Goal: Transaction & Acquisition: Purchase product/service

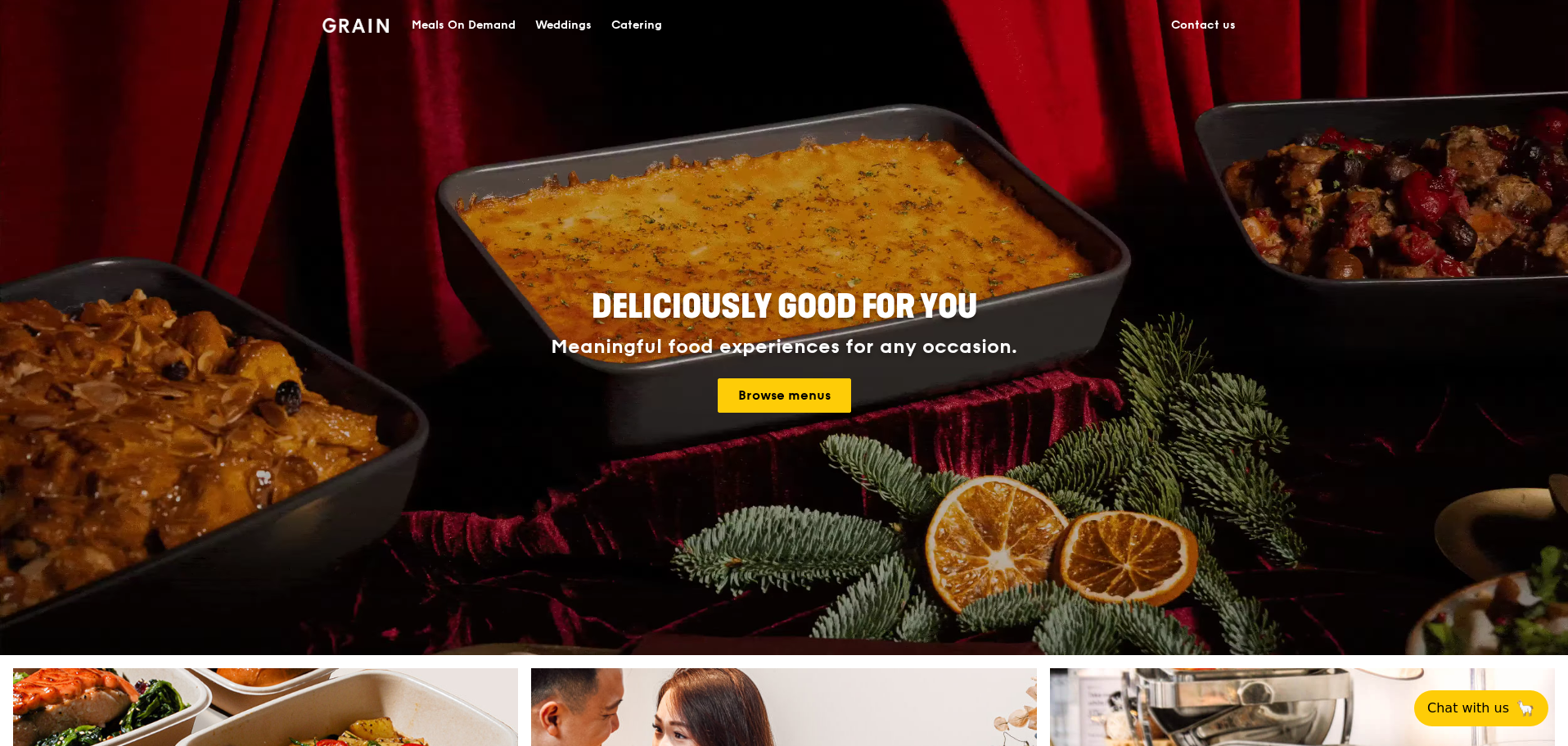
click at [793, 394] on link "Browse menus" at bounding box center [784, 395] width 133 height 34
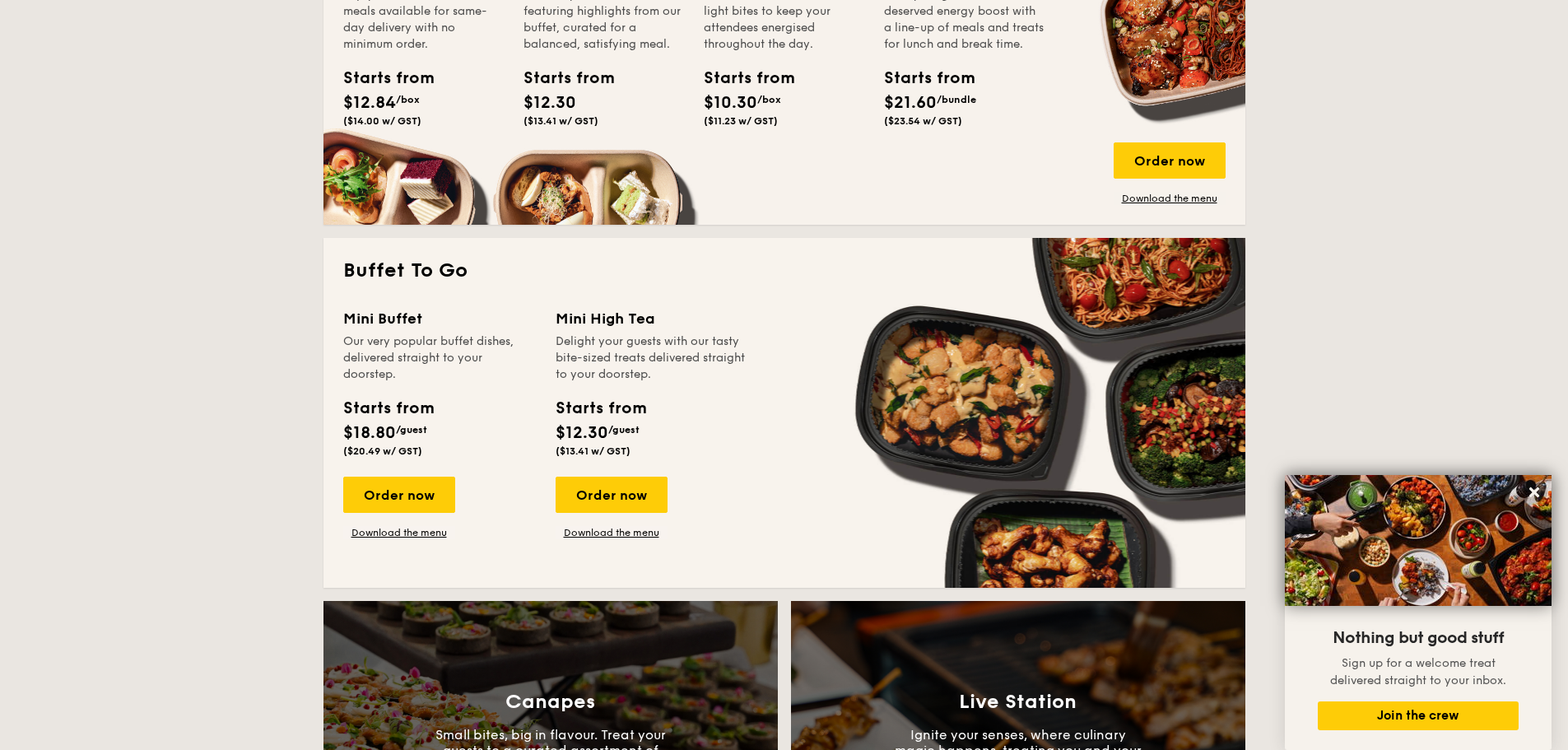
scroll to position [1070, 0]
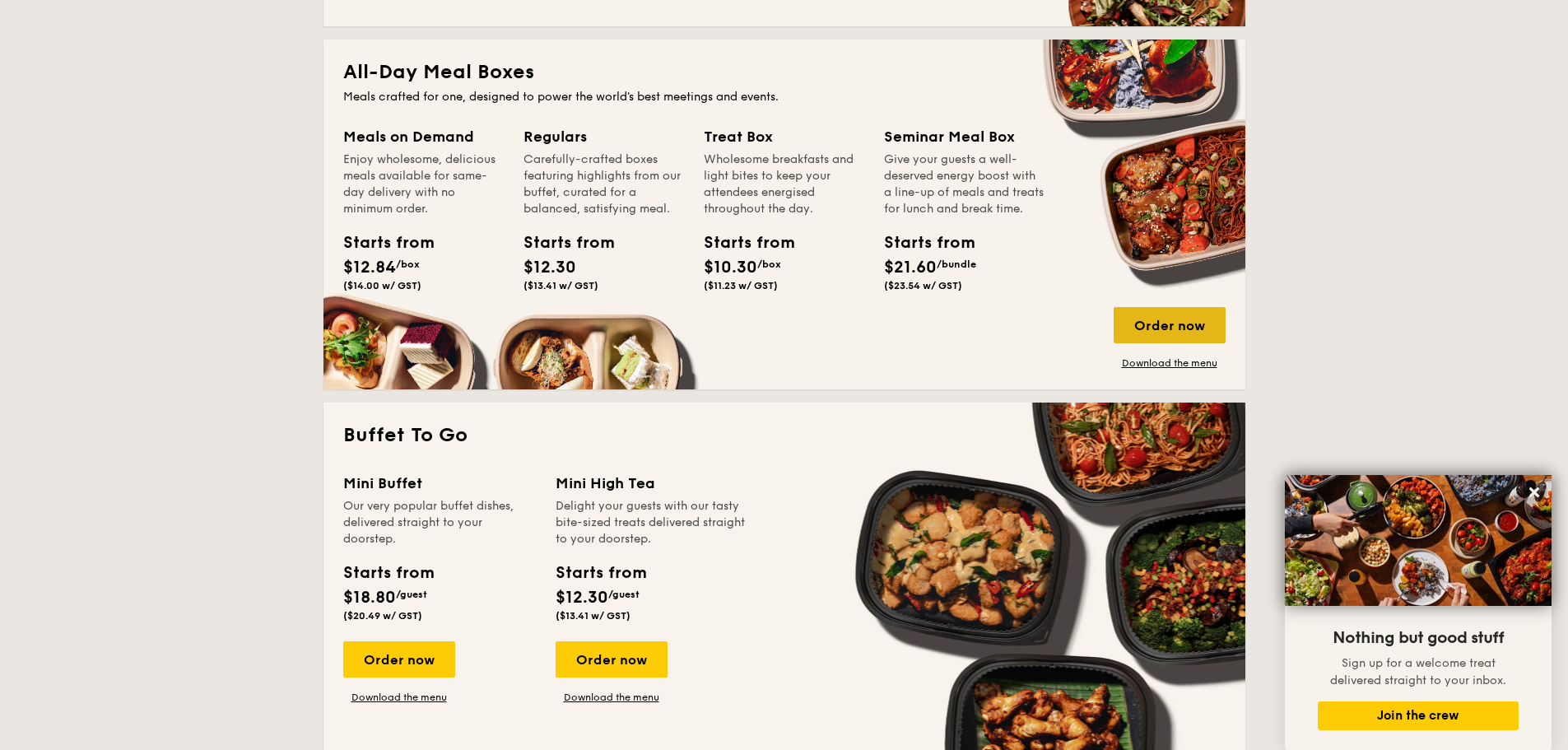
click at [1131, 310] on div "Order now" at bounding box center [1170, 325] width 112 height 36
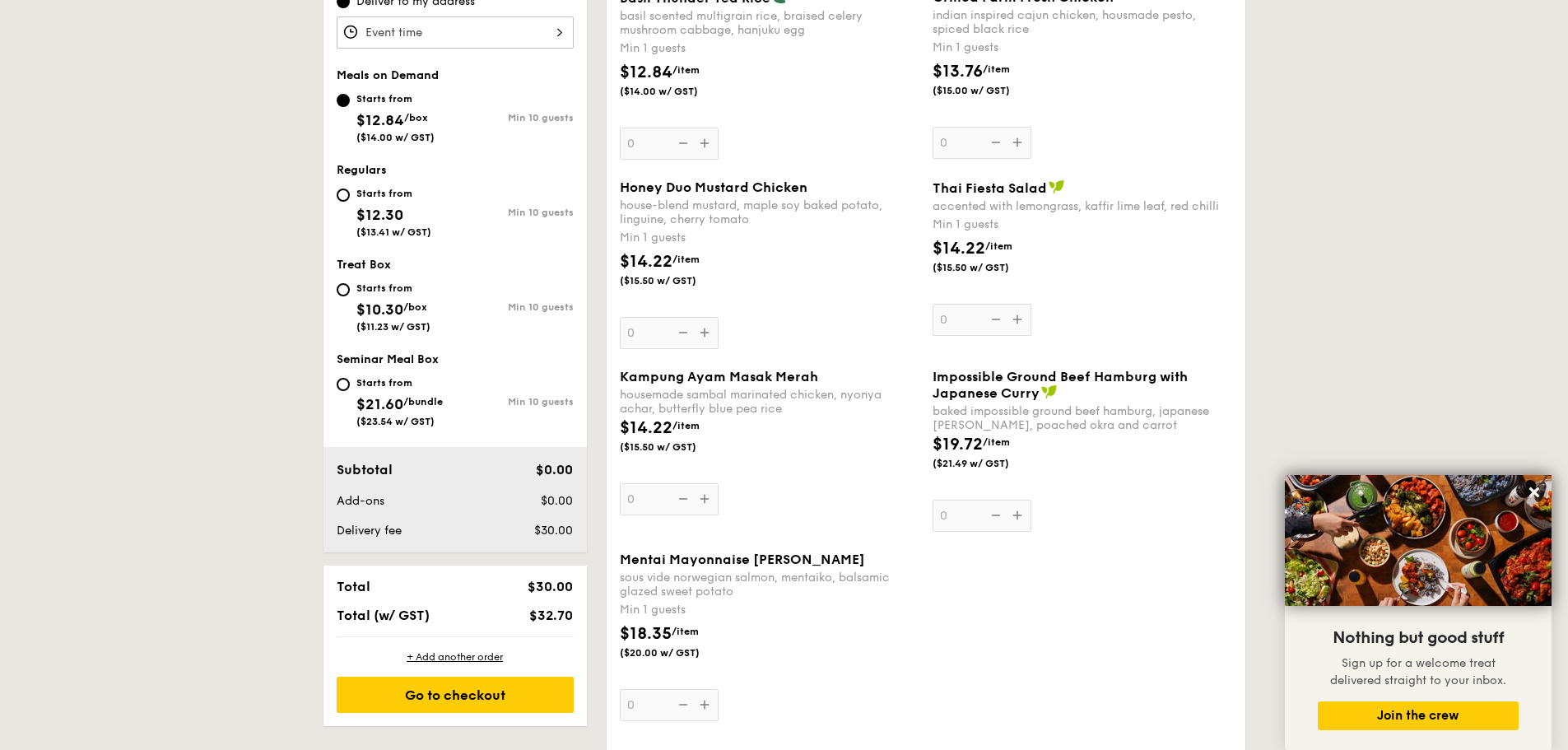
scroll to position [494, 0]
